Goal: Information Seeking & Learning: Learn about a topic

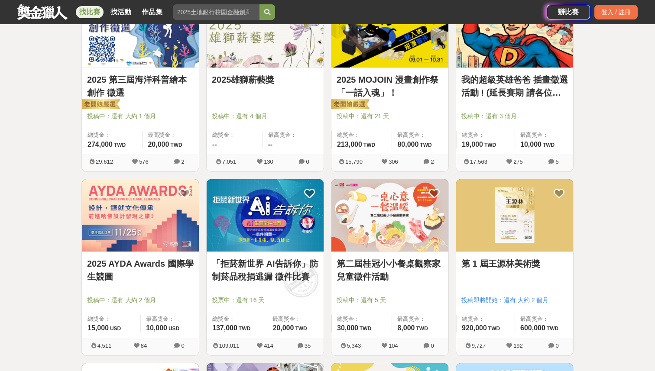
scroll to position [381, 0]
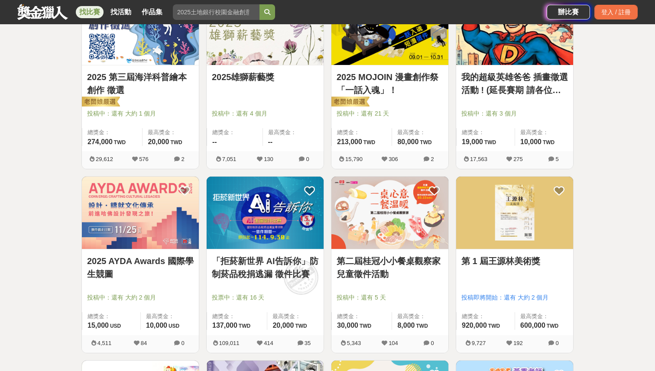
click at [134, 259] on link "2025 AYDA Awards 國際學生競圖" at bounding box center [140, 268] width 107 height 26
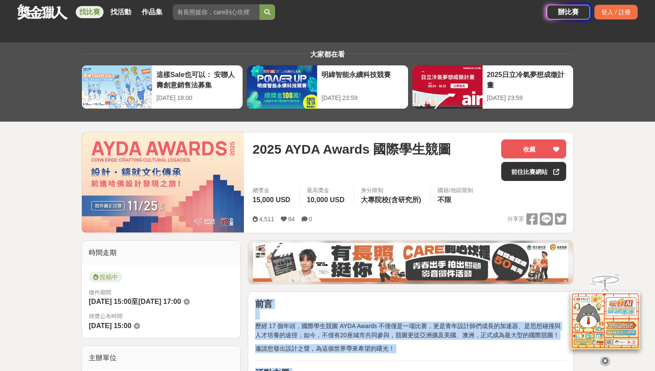
drag, startPoint x: 255, startPoint y: 264, endPoint x: 449, endPoint y: 283, distance: 194.5
click at [441, 345] on p "邀請您發出設計之聲，為這個世界帶來希望的曙光！" at bounding box center [410, 348] width 311 height 9
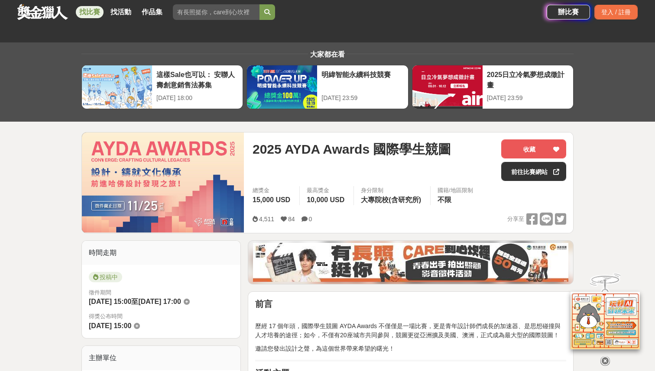
click at [444, 327] on span "歷經 17 個年頭，國際學生競圖 AYDA Awards 不僅僅是一場比賽，更是青年設計師們成長的加速器、是思想碰撞與人才培養的途徑；如今，不僅有20座城市共…" at bounding box center [407, 331] width 305 height 16
click at [443, 333] on span "歷經 17 個年頭，國際學生競圖 AYDA Awards 不僅僅是一場比賽，更是青年設計師們成長的加速器、是思想碰撞與人才培養的途徑；如今，不僅有20座城市共…" at bounding box center [407, 331] width 305 height 16
click at [430, 327] on span "歷經 17 個年頭，國際學生競圖 AYDA Awards 不僅僅是一場比賽，更是青年設計師們成長的加速器、是思想碰撞與人才培養的途徑；如今，不僅有20座城市共…" at bounding box center [407, 331] width 305 height 16
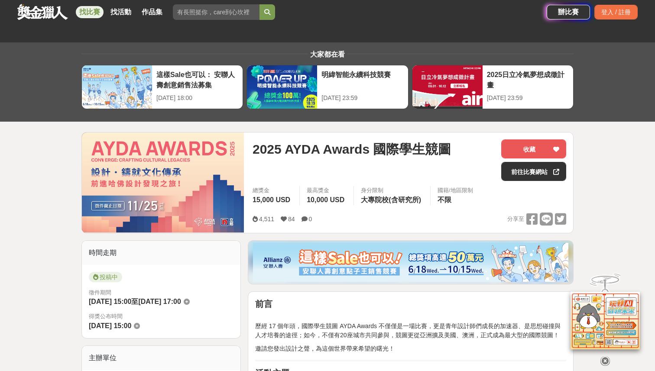
click at [416, 333] on span "歷經 17 個年頭，國際學生競圖 AYDA Awards 不僅僅是一場比賽，更是青年設計師們成長的加速器、是思想碰撞與人才培養的途徑；如今，不僅有20座城市共…" at bounding box center [407, 331] width 305 height 16
click at [433, 336] on span "歷經 17 個年頭，國際學生競圖 AYDA Awards 不僅僅是一場比賽，更是青年設計師們成長的加速器、是思想碰撞與人才培養的途徑；如今，不僅有20座城市共…" at bounding box center [407, 331] width 305 height 16
click at [429, 336] on span "歷經 17 個年頭，國際學生競圖 AYDA Awards 不僅僅是一場比賽，更是青年設計師們成長的加速器、是思想碰撞與人才培養的途徑；如今，不僅有20座城市共…" at bounding box center [407, 331] width 305 height 16
click at [430, 327] on span "歷經 17 個年頭，國際學生競圖 AYDA Awards 不僅僅是一場比賽，更是青年設計師們成長的加速器、是思想碰撞與人才培養的途徑；如今，不僅有20座城市共…" at bounding box center [407, 331] width 305 height 16
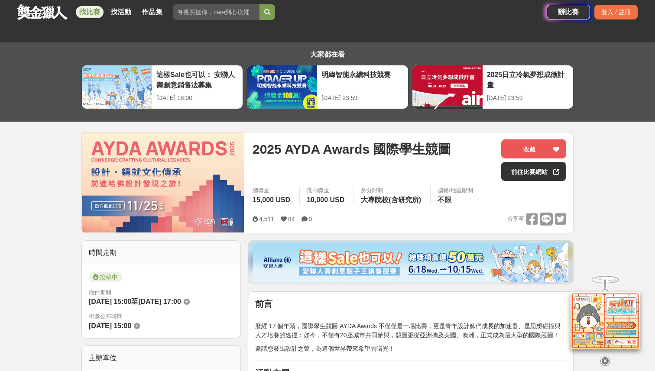
click at [607, 358] on icon at bounding box center [606, 362] width 10 height 10
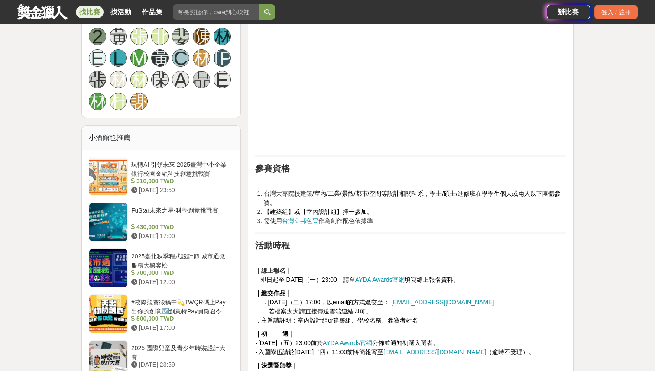
scroll to position [630, 0]
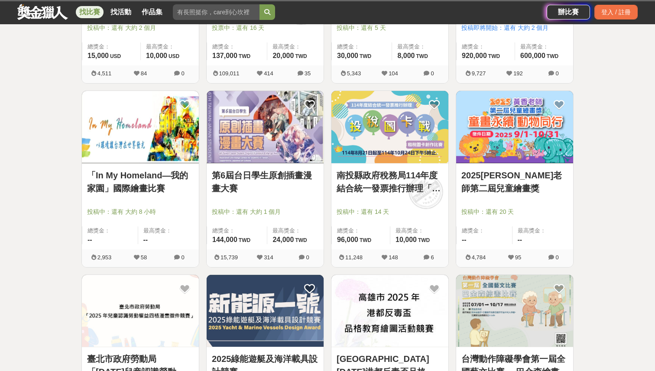
scroll to position [653, 0]
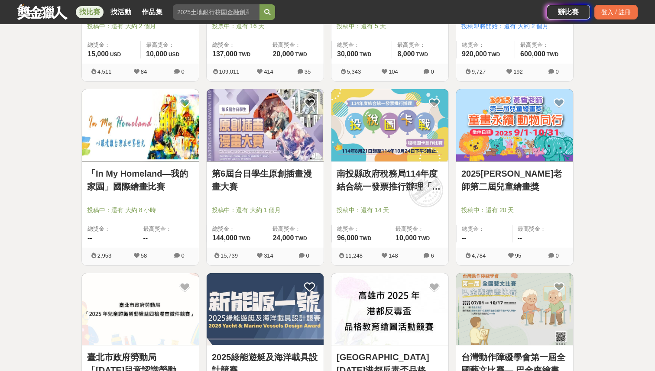
click at [379, 195] on div at bounding box center [393, 198] width 112 height 10
click at [383, 177] on link "南投縣政府稅務局114年度結合統一發票推行辦理「投稅圖卡戰」租稅圖卡創作比賽" at bounding box center [390, 180] width 107 height 26
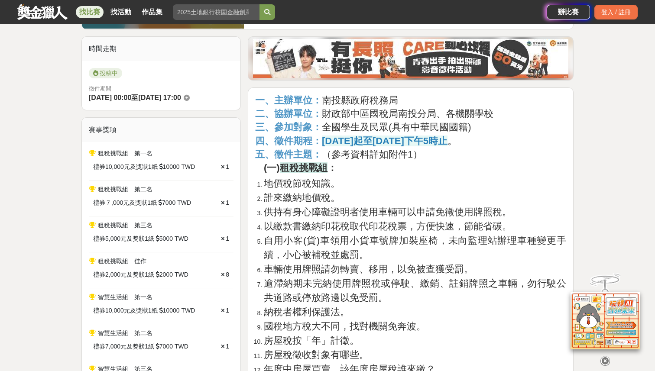
scroll to position [219, 0]
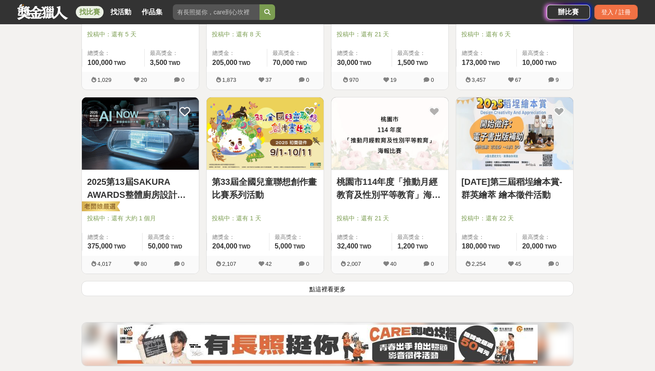
scroll to position [1015, 0]
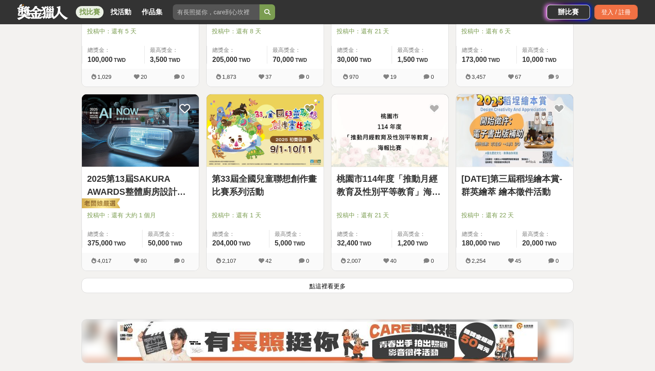
click at [339, 284] on button "點這裡看更多" at bounding box center [327, 285] width 492 height 15
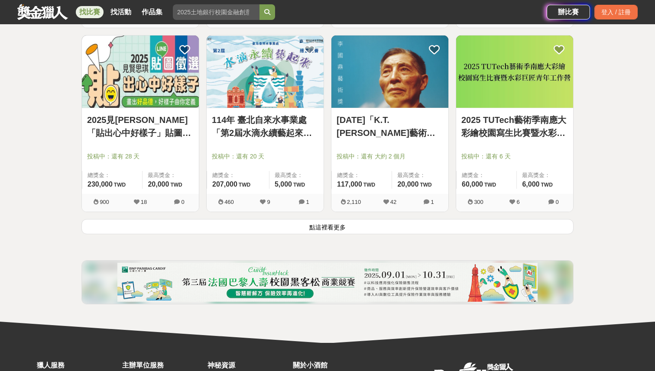
scroll to position [2182, 0]
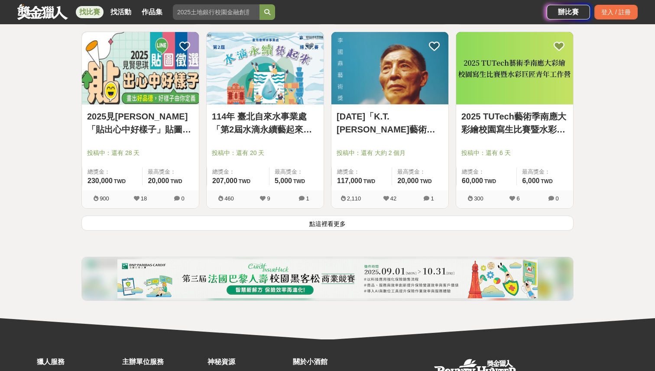
click at [223, 221] on button "點這裡看更多" at bounding box center [327, 223] width 492 height 15
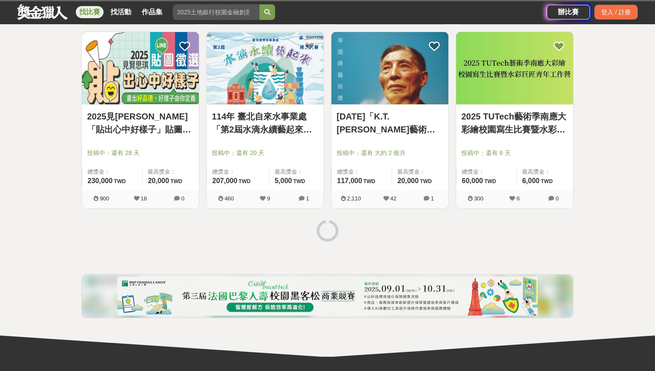
click at [286, 303] on img at bounding box center [327, 296] width 420 height 39
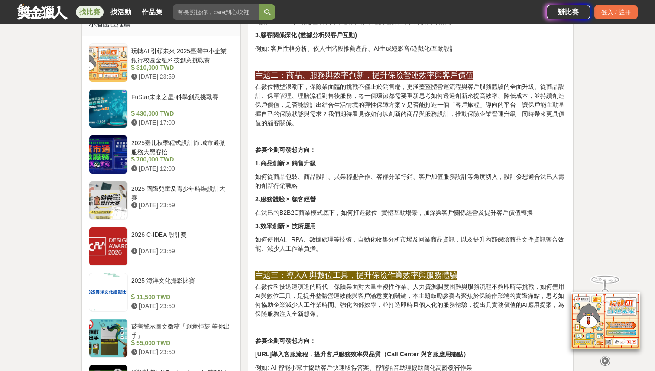
scroll to position [1166, 0]
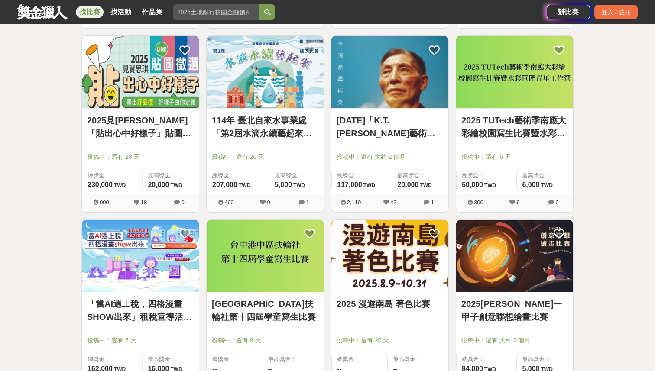
scroll to position [2182, 0]
